Goal: Navigation & Orientation: Find specific page/section

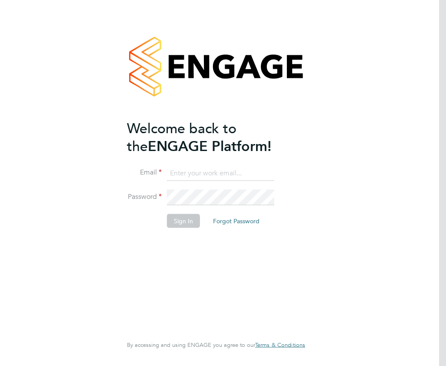
click at [194, 174] on input at bounding box center [220, 173] width 107 height 16
type input "[PERSON_NAME][EMAIL_ADDRESS][PERSON_NAME][DOMAIN_NAME]"
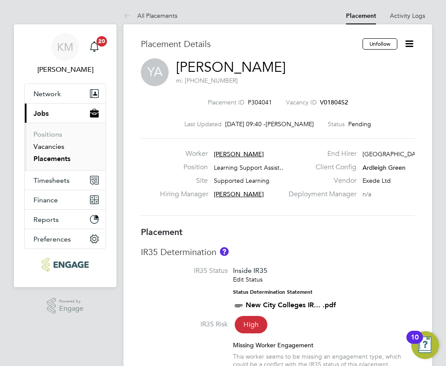
click at [55, 145] on link "Vacancies" at bounding box center [48, 146] width 31 height 8
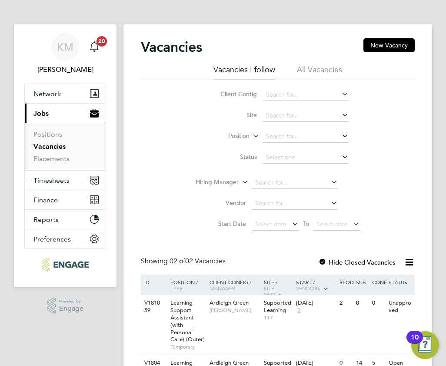
click at [40, 144] on link "Vacancies" at bounding box center [49, 146] width 32 height 8
click at [41, 157] on link "Placements" at bounding box center [51, 158] width 36 height 8
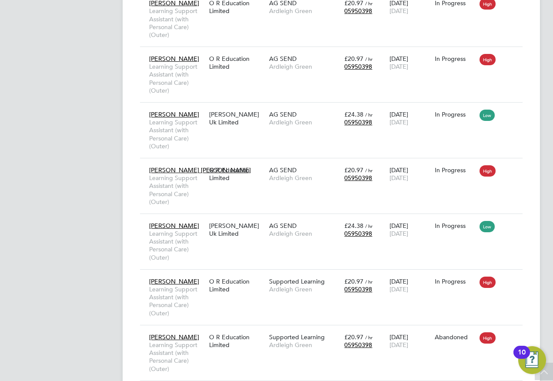
scroll to position [4, 4]
